Goal: Share content: Share content

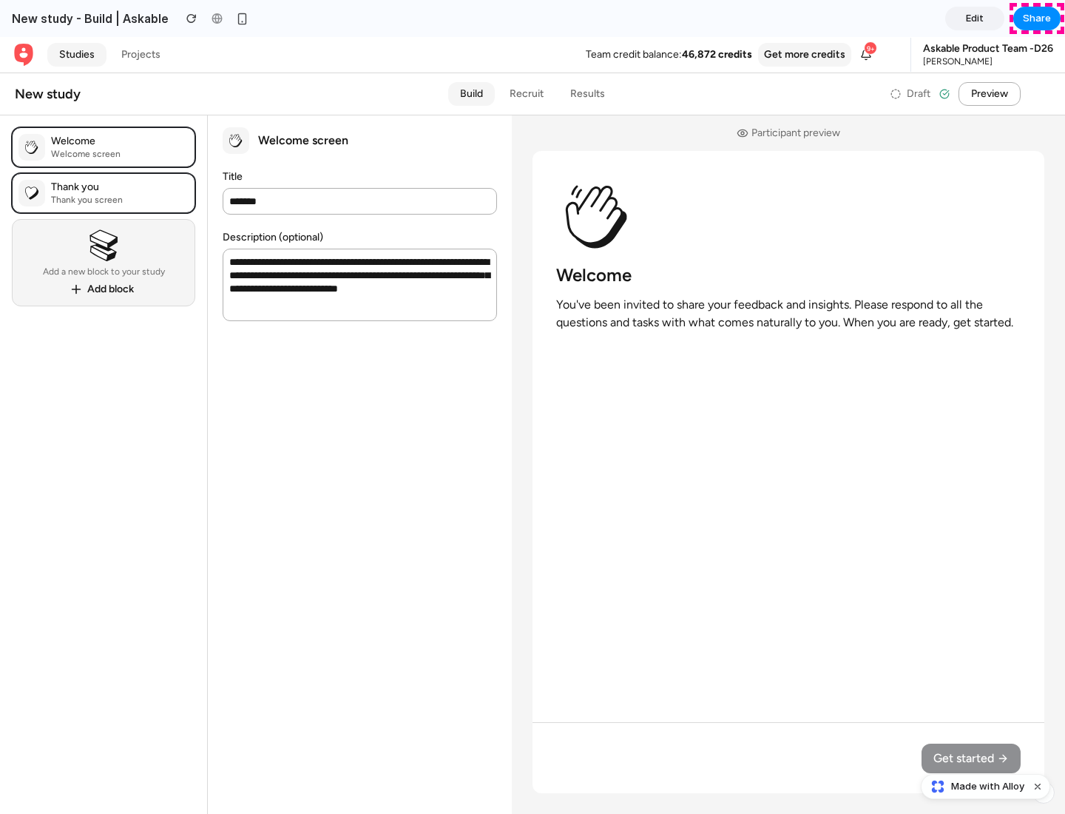
click at [1037, 18] on span "Share" at bounding box center [1037, 18] width 28 height 15
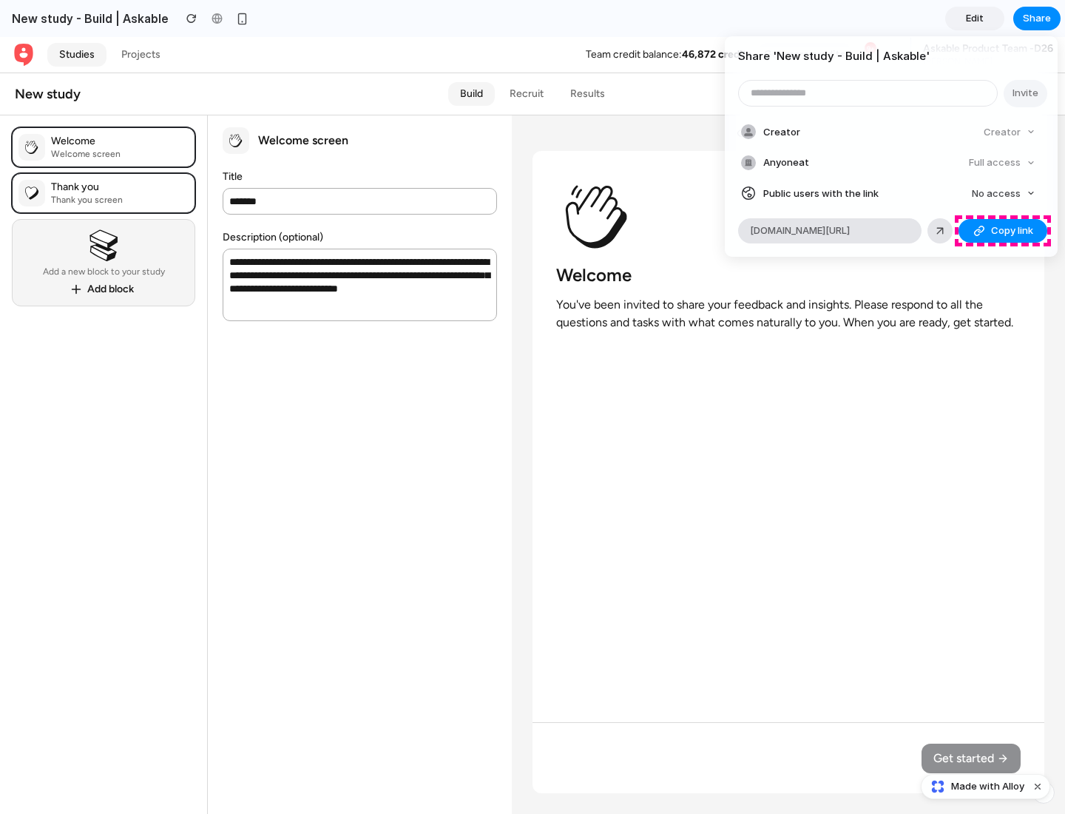
click at [1003, 231] on span "Copy link" at bounding box center [1012, 230] width 42 height 15
click at [988, 786] on div "Share ' New study - Build | Askable ' Invite Creator Creator Anyone at Full acc…" at bounding box center [532, 407] width 1065 height 814
